Goal: Participate in discussion

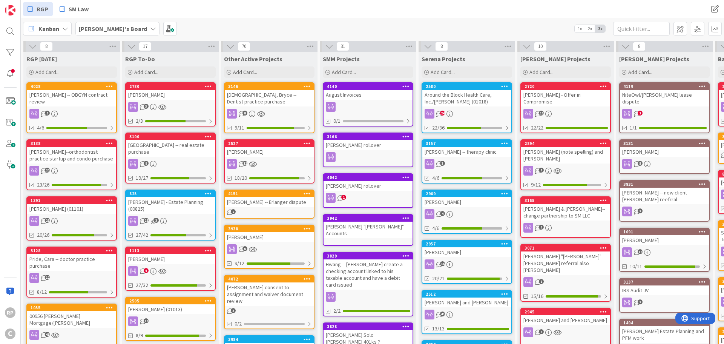
click at [263, 97] on div "[DEMOGRAPHIC_DATA], Bryce -- Dentist practice purchase" at bounding box center [269, 98] width 89 height 17
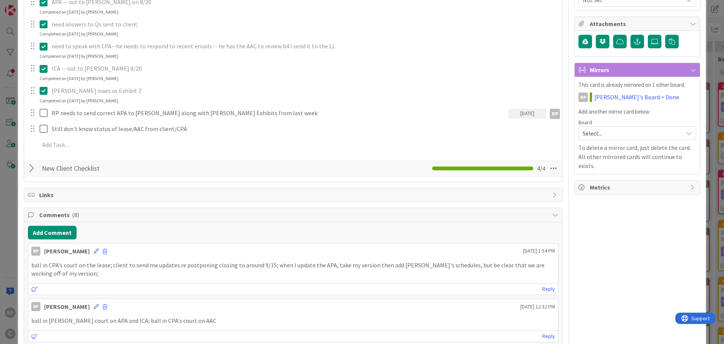
scroll to position [189, 0]
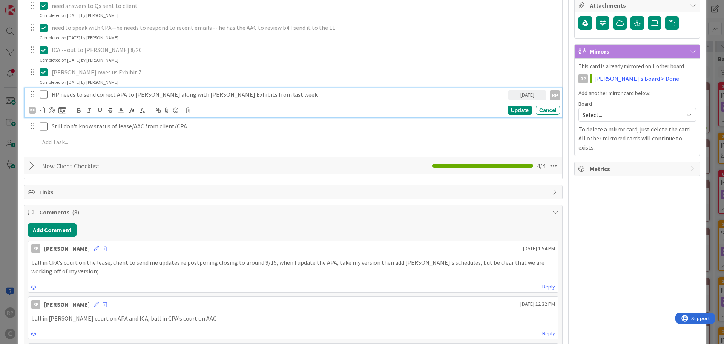
click at [45, 93] on icon at bounding box center [44, 94] width 8 height 9
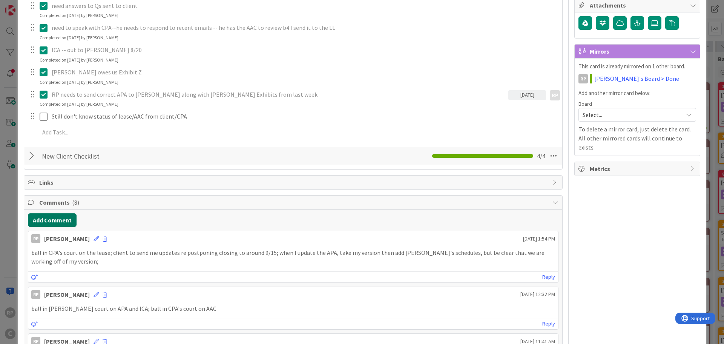
click at [44, 218] on button "Add Comment" at bounding box center [52, 220] width 49 height 14
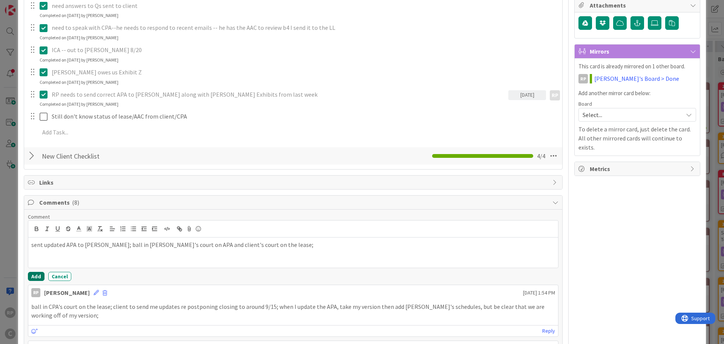
click at [43, 276] on div "Add Cancel" at bounding box center [293, 276] width 531 height 9
click at [39, 276] on button "Add" at bounding box center [36, 276] width 17 height 9
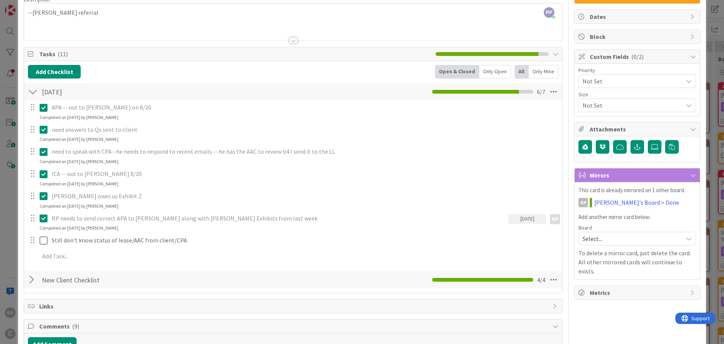
scroll to position [0, 0]
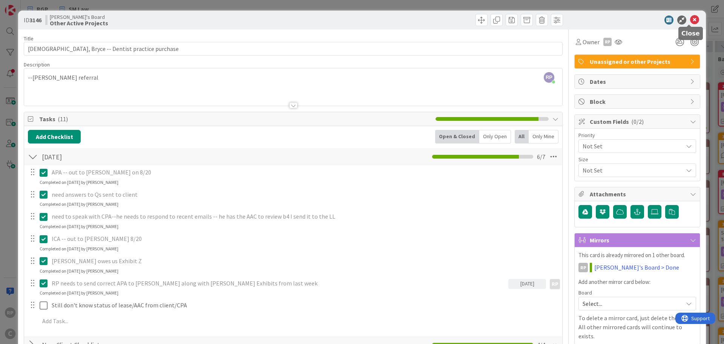
click at [694, 19] on icon at bounding box center [694, 19] width 9 height 9
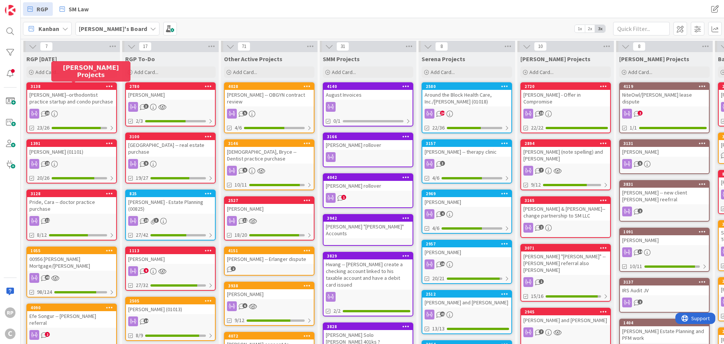
click at [267, 90] on div "[PERSON_NAME] -- OBGYN contract review" at bounding box center [269, 98] width 89 height 17
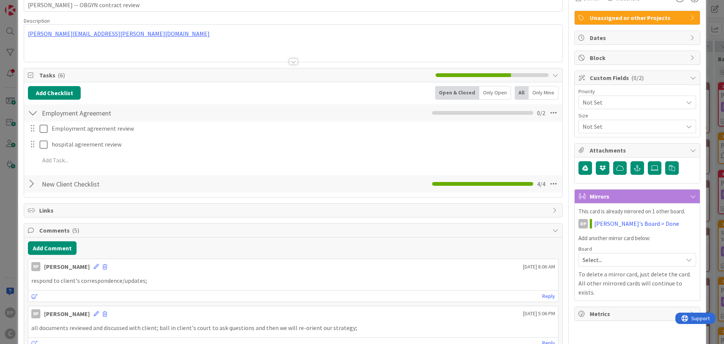
scroll to position [151, 0]
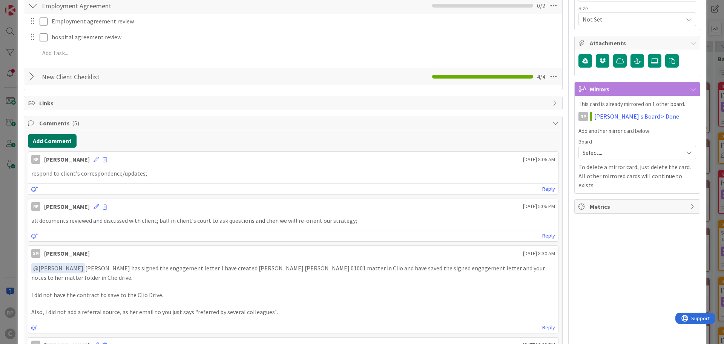
click at [51, 142] on button "Add Comment" at bounding box center [52, 141] width 49 height 14
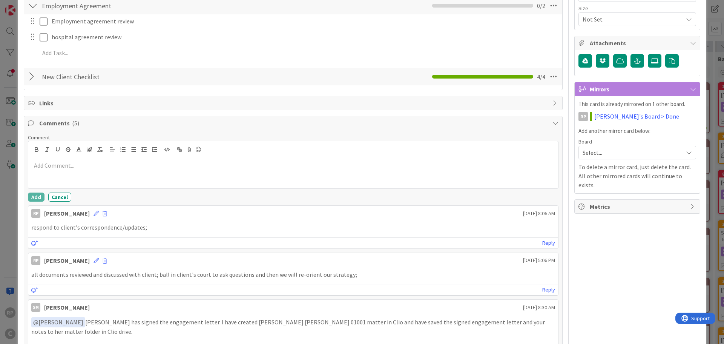
click at [72, 174] on div at bounding box center [293, 173] width 530 height 30
click at [34, 198] on button "Add" at bounding box center [36, 196] width 17 height 9
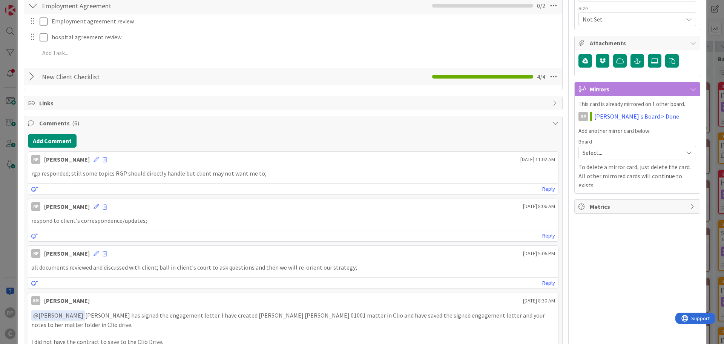
scroll to position [0, 0]
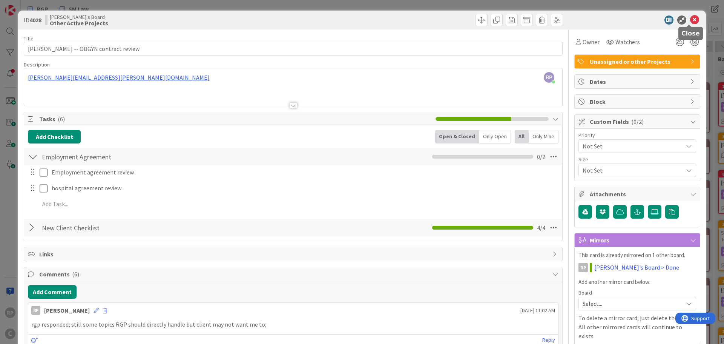
click at [690, 18] on icon at bounding box center [694, 19] width 9 height 9
